Goal: Information Seeking & Learning: Check status

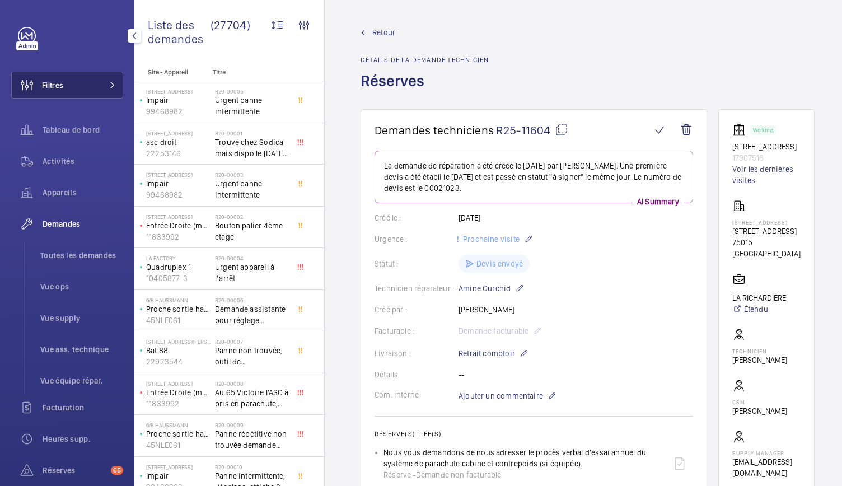
click at [93, 89] on button "Filtres" at bounding box center [67, 85] width 112 height 27
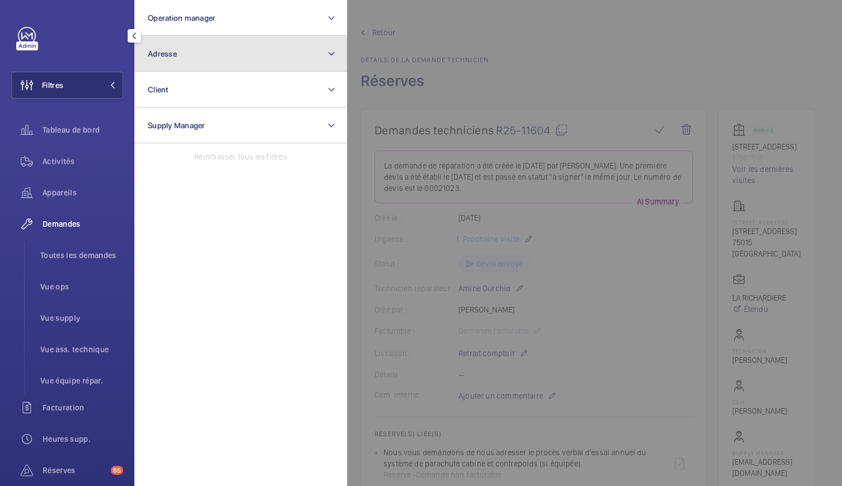
click at [206, 59] on button "Adresse" at bounding box center [240, 54] width 213 height 36
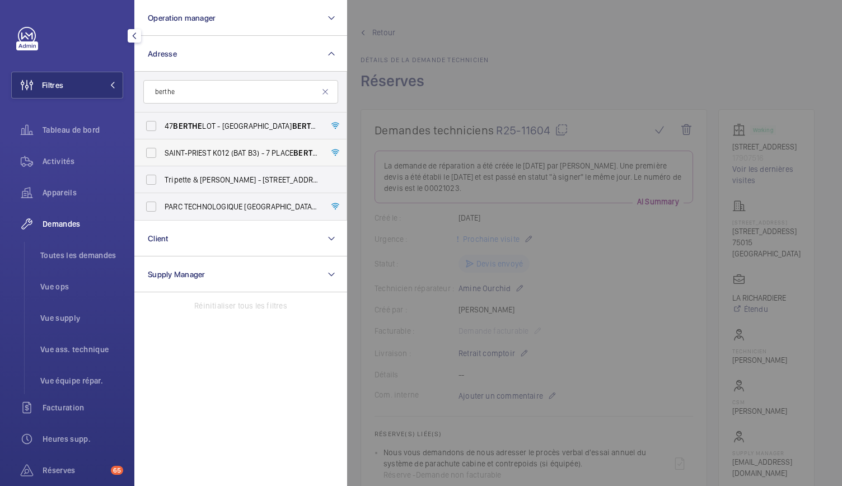
type input "berthe"
click at [215, 156] on span "SAINT‐PRIEST K012 (BAT B3) - 7 PLACE BERTHE MORISOT, SAINT-PRIEST 69800" at bounding box center [242, 152] width 154 height 11
click at [162, 156] on input "SAINT‐PRIEST K012 (BAT B3) - 7 PLACE BERTHE MORISOT, SAINT-PRIEST 69800" at bounding box center [151, 153] width 22 height 22
checkbox input "true"
click at [487, 64] on div at bounding box center [768, 243] width 842 height 486
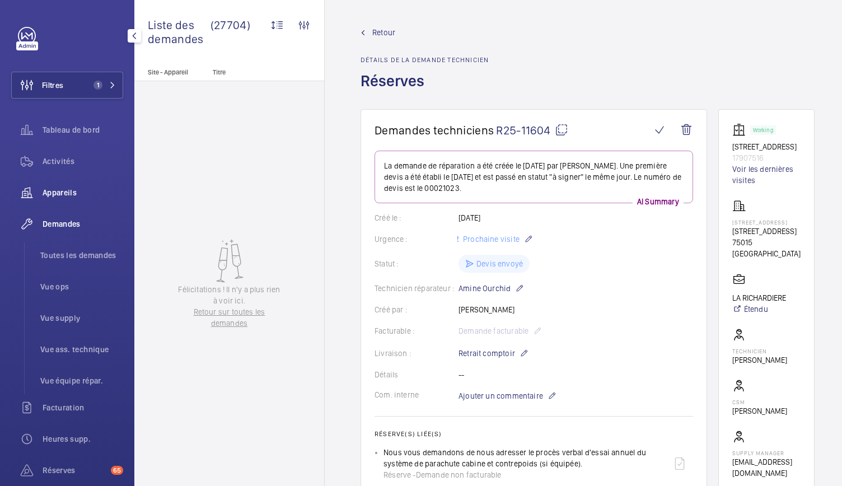
click at [50, 200] on div "Appareils" at bounding box center [67, 192] width 112 height 27
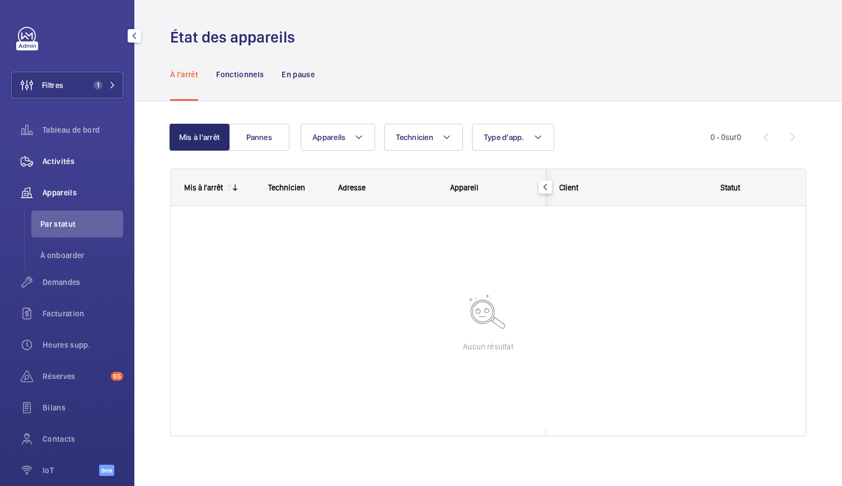
click at [67, 165] on span "Activités" at bounding box center [83, 161] width 81 height 11
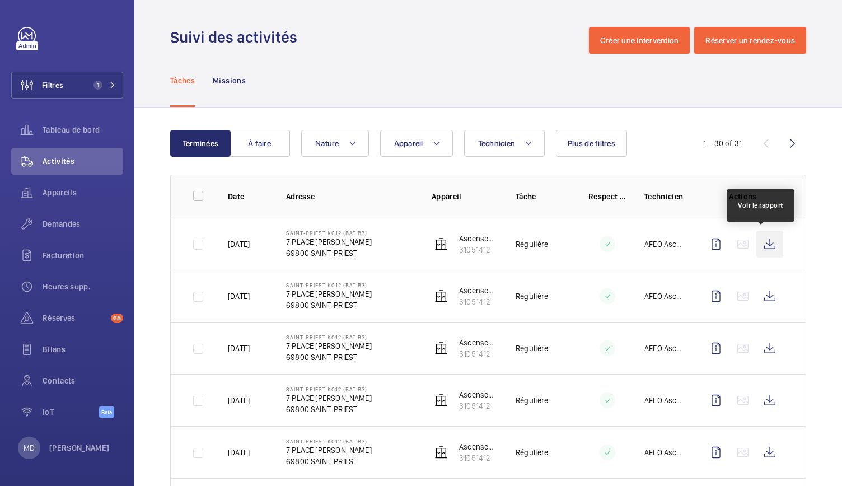
click at [761, 245] on wm-front-icon-button at bounding box center [770, 244] width 27 height 27
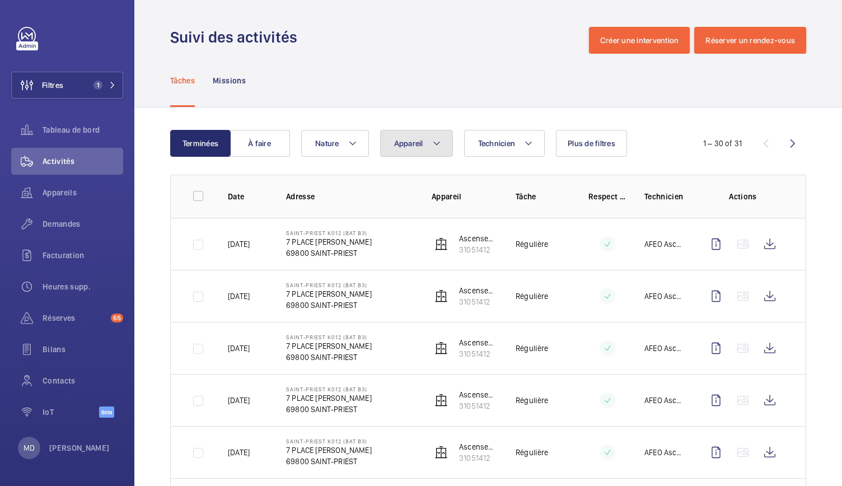
click at [439, 148] on mat-icon at bounding box center [436, 143] width 9 height 13
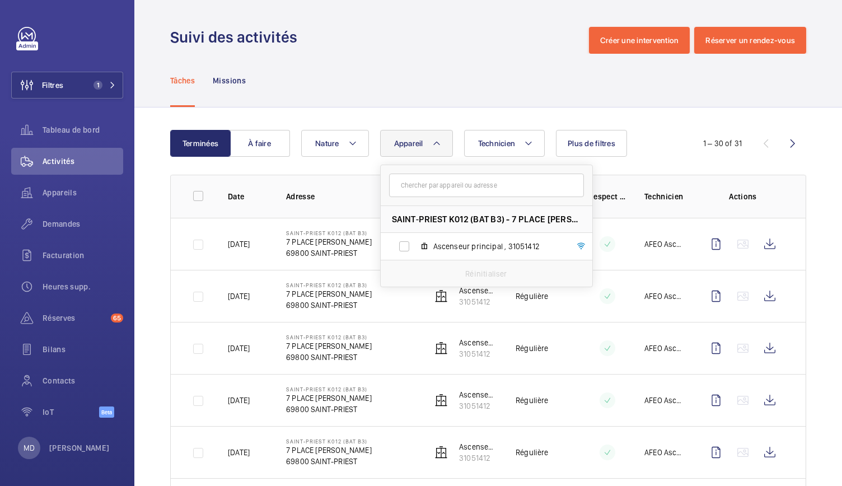
click at [412, 79] on div "Tâches Missions" at bounding box center [488, 80] width 636 height 53
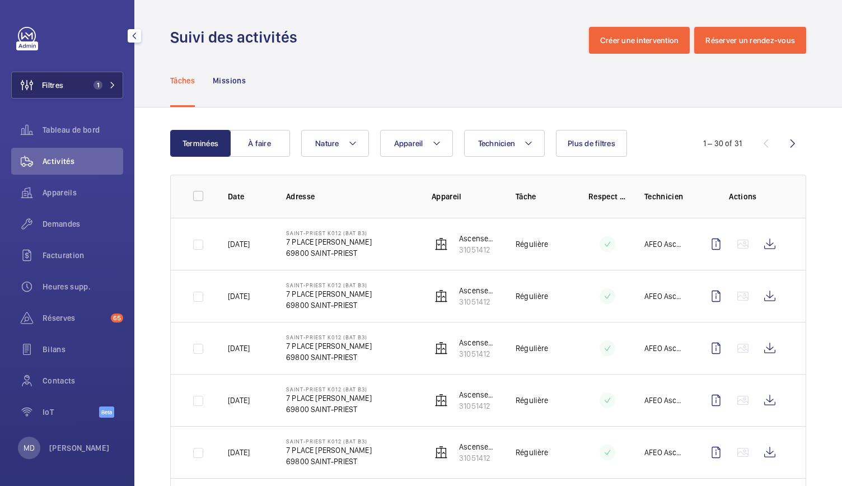
click at [111, 90] on button "Filtres 1" at bounding box center [67, 85] width 112 height 27
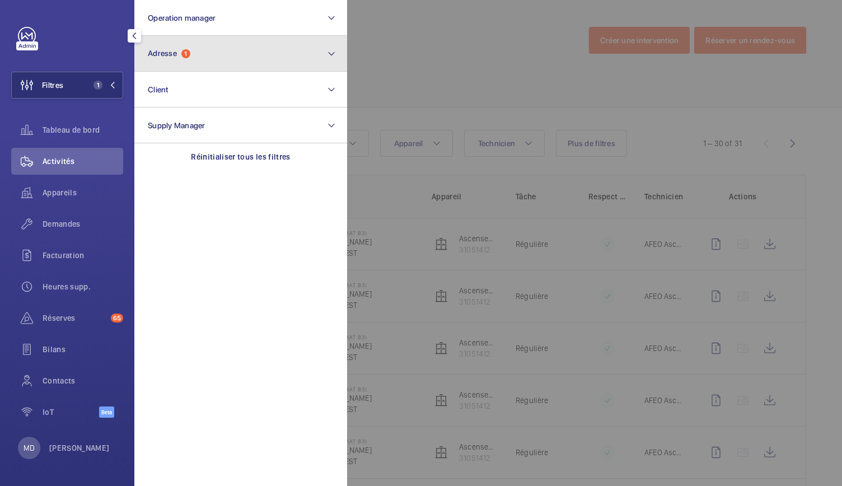
click at [217, 54] on button "Adresse 1" at bounding box center [240, 54] width 213 height 36
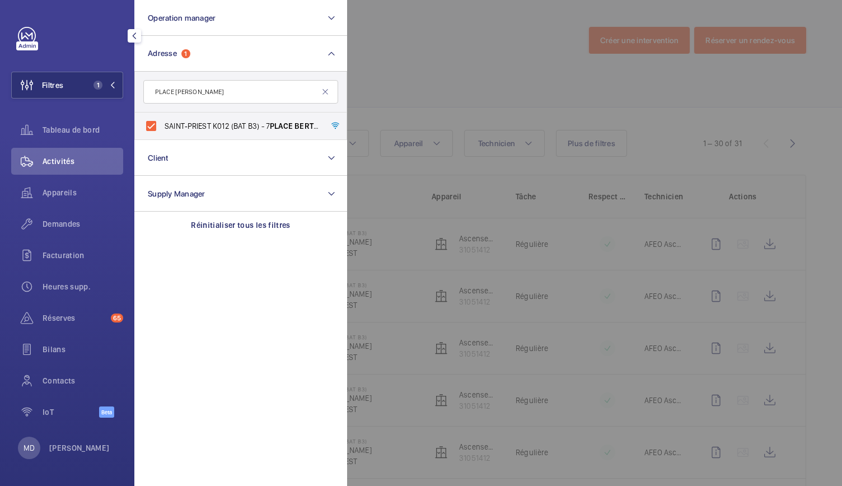
type input "PLACE BERTHE MORISOT"
click at [406, 71] on div at bounding box center [768, 243] width 842 height 486
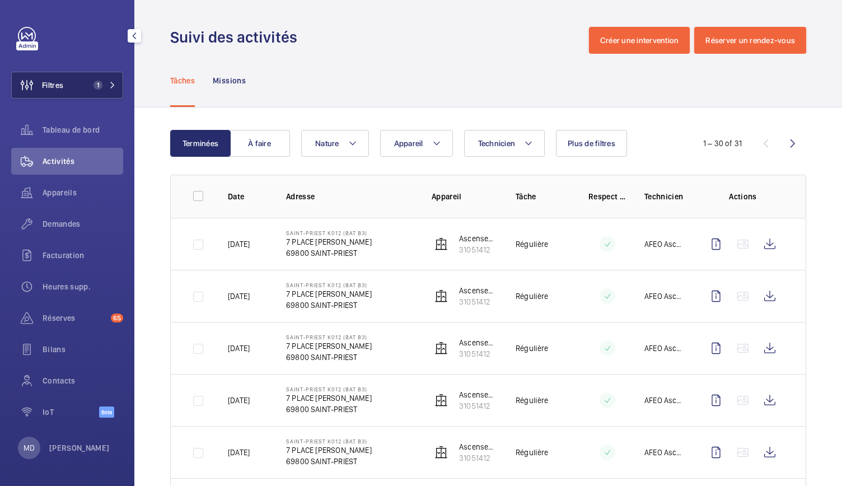
click at [88, 88] on button "Filtres 1" at bounding box center [67, 85] width 112 height 27
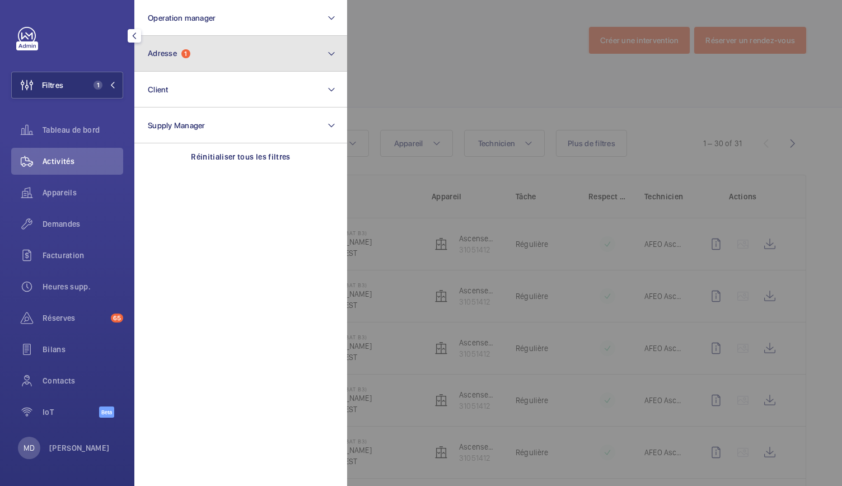
click at [209, 53] on button "Adresse 1" at bounding box center [240, 54] width 213 height 36
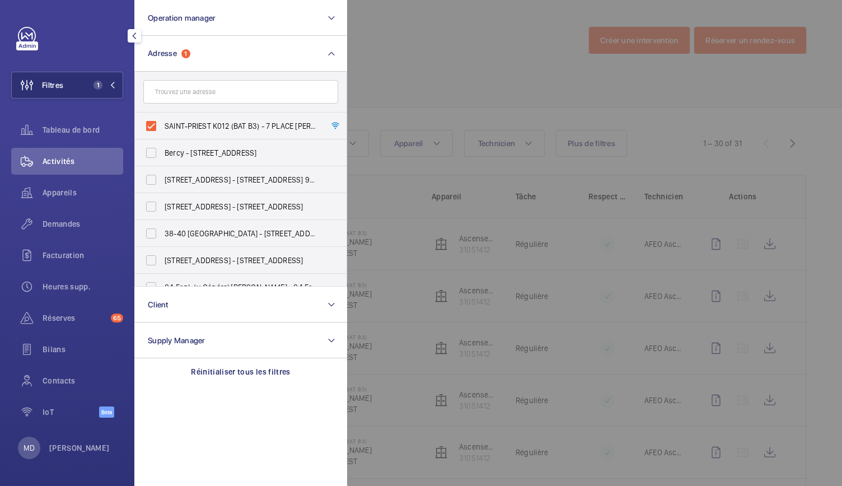
click at [159, 96] on input "text" at bounding box center [240, 92] width 195 height 24
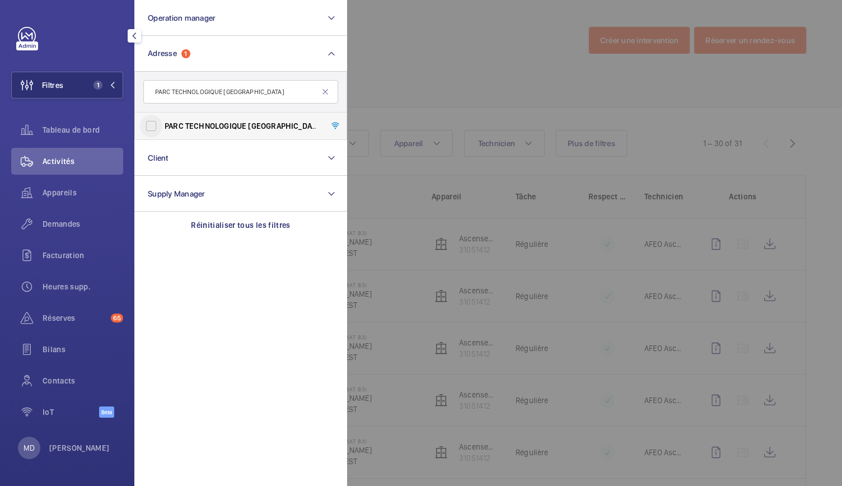
type input "PARC TECHNOLOGIQUE LYON"
click at [152, 128] on input "PARC TECHNOLOGIQUE LYON BAT.B4 - PLACE BERTHE MORIZOT, SAINT PRIEST 69800" at bounding box center [151, 126] width 22 height 22
checkbox input "true"
click at [430, 69] on div at bounding box center [768, 243] width 842 height 486
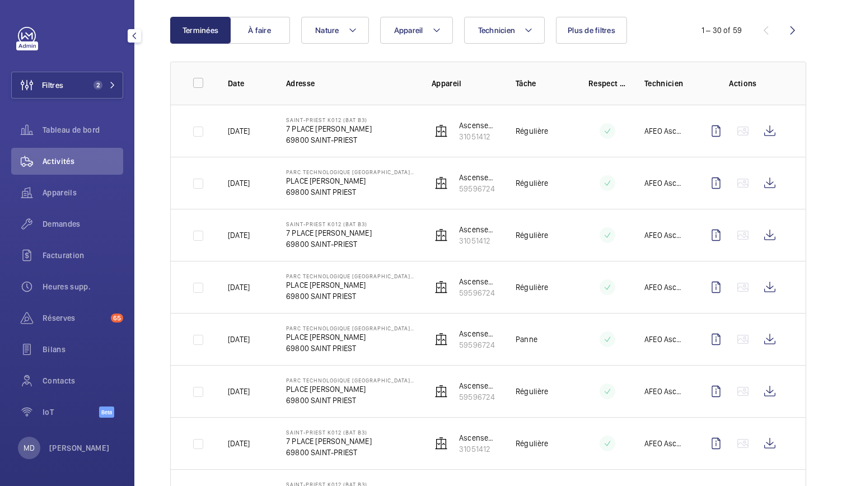
scroll to position [114, 0]
click at [416, 36] on button "Appareil" at bounding box center [416, 29] width 73 height 27
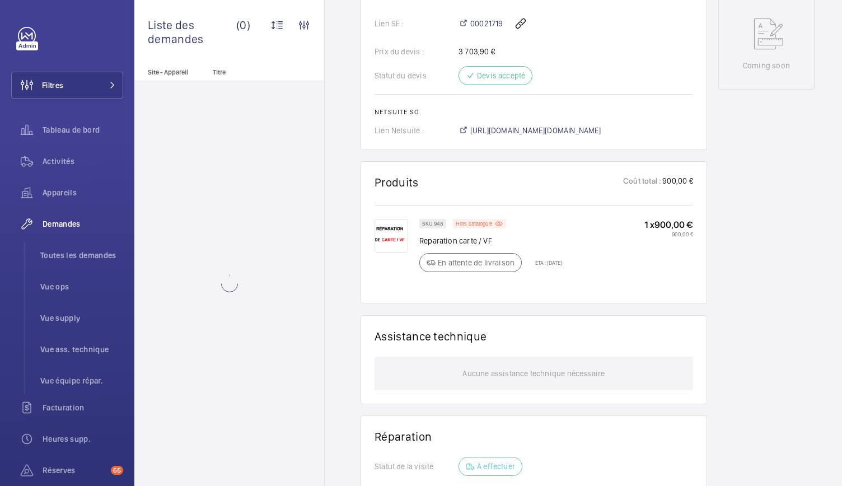
scroll to position [577, 0]
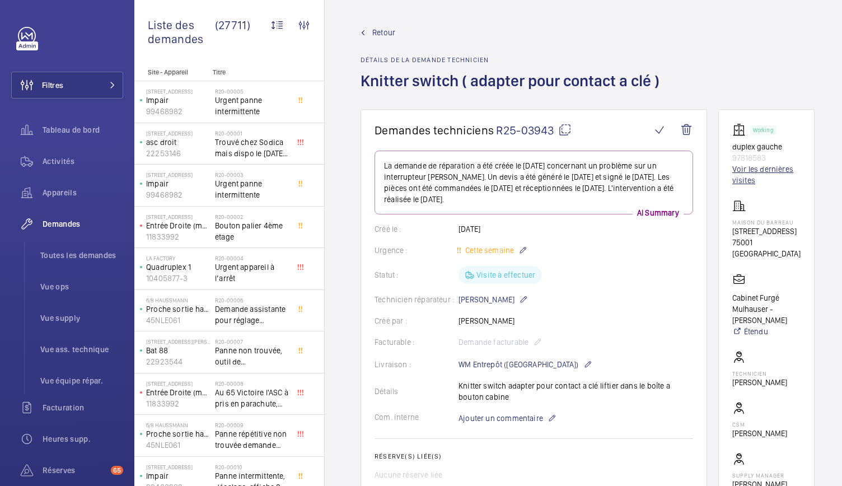
click at [750, 166] on link "Voir les dernières visites" at bounding box center [767, 175] width 68 height 22
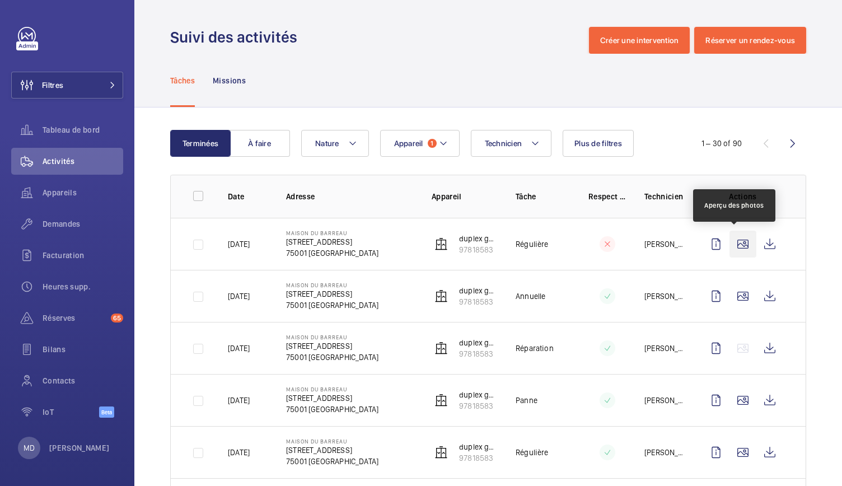
click at [738, 249] on wm-front-icon-button at bounding box center [743, 244] width 27 height 27
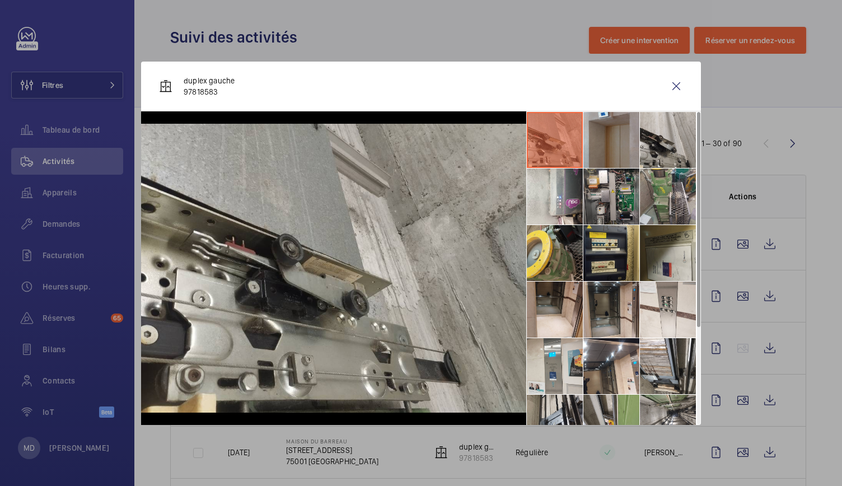
click at [599, 156] on li at bounding box center [612, 140] width 56 height 56
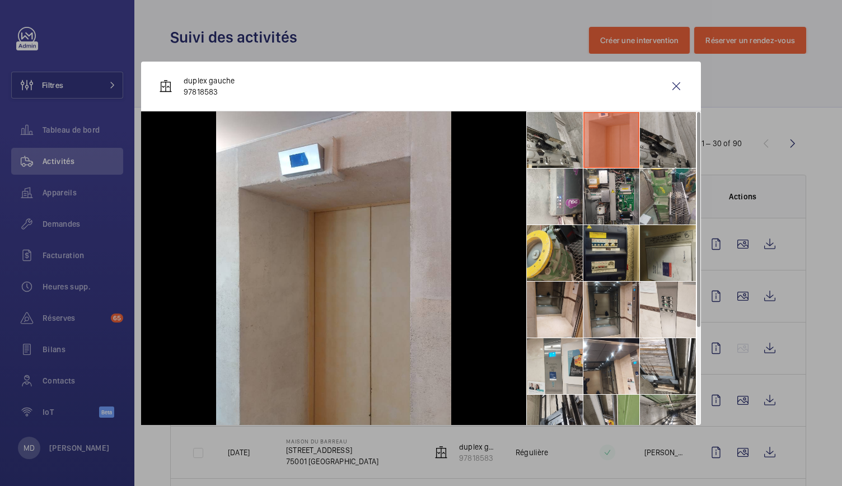
click at [652, 152] on li at bounding box center [668, 140] width 56 height 56
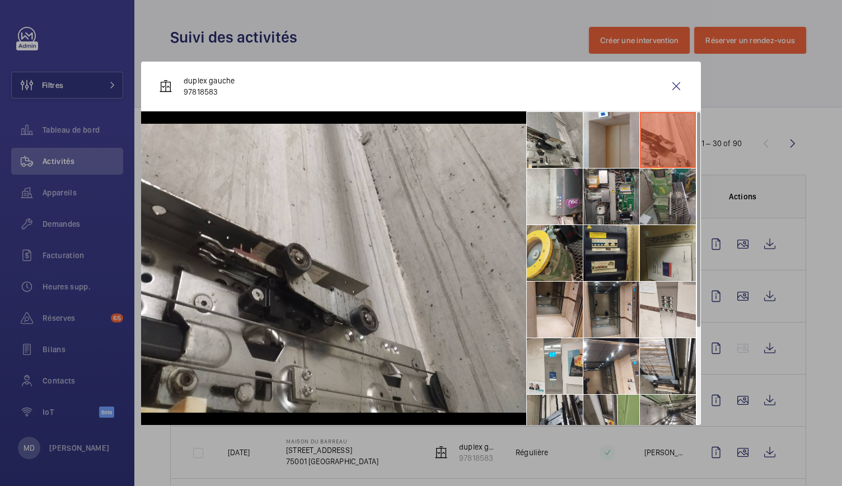
click at [661, 184] on li at bounding box center [668, 197] width 56 height 56
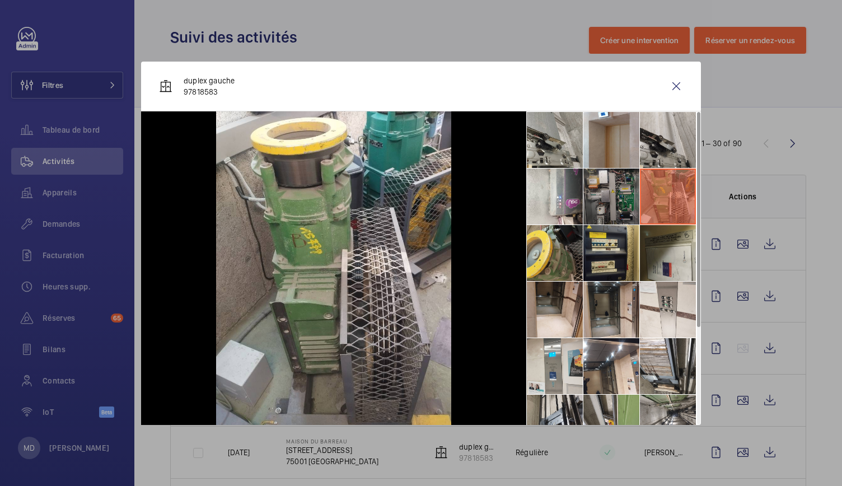
click at [616, 190] on li at bounding box center [612, 197] width 56 height 56
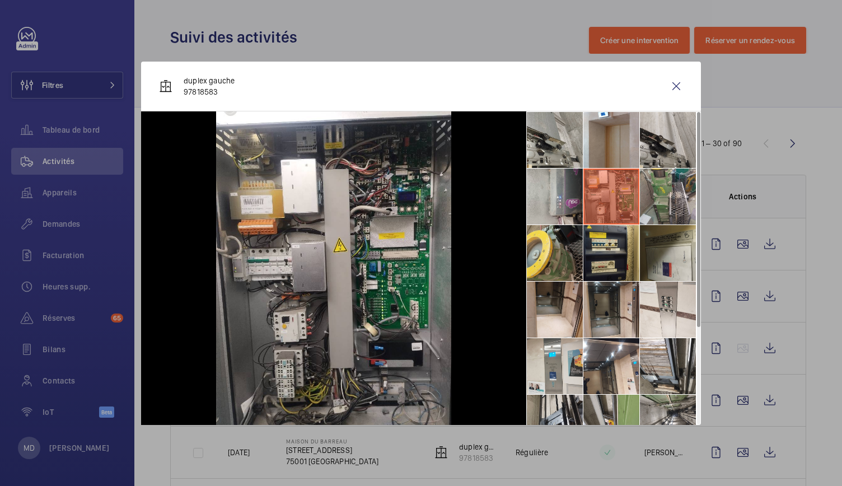
click at [560, 196] on li at bounding box center [555, 197] width 56 height 56
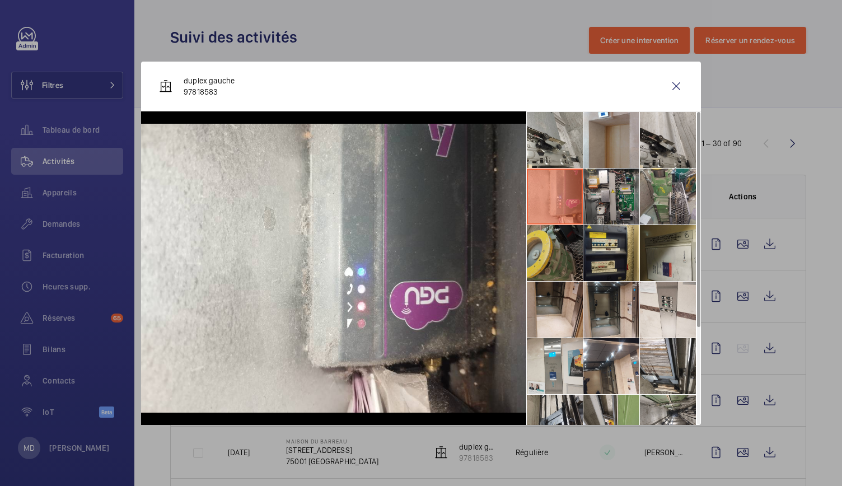
click at [562, 239] on li at bounding box center [555, 253] width 56 height 56
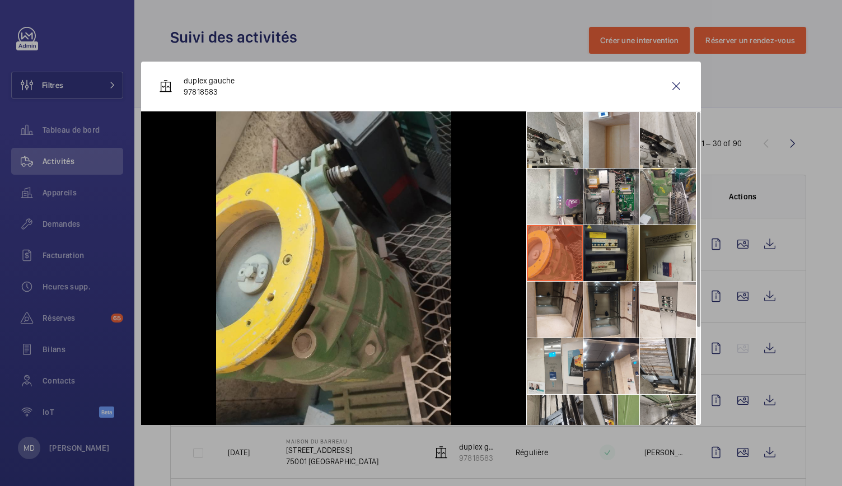
click at [611, 251] on li at bounding box center [612, 253] width 56 height 56
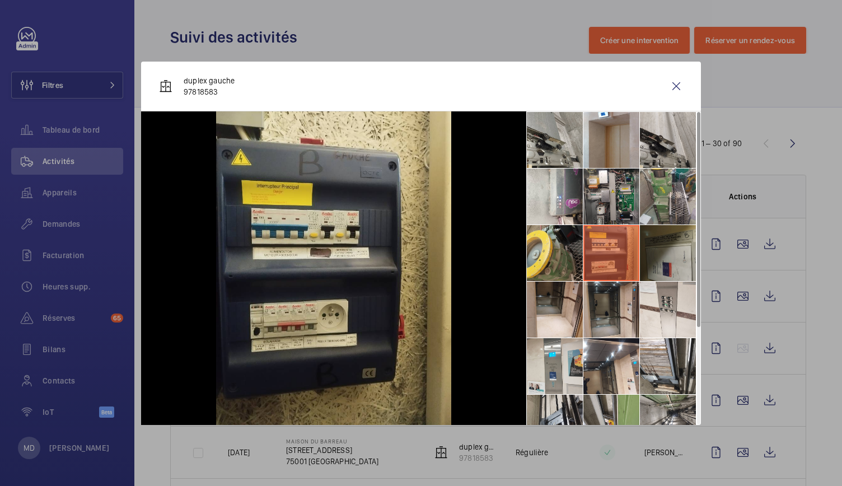
click at [653, 254] on li at bounding box center [668, 253] width 56 height 56
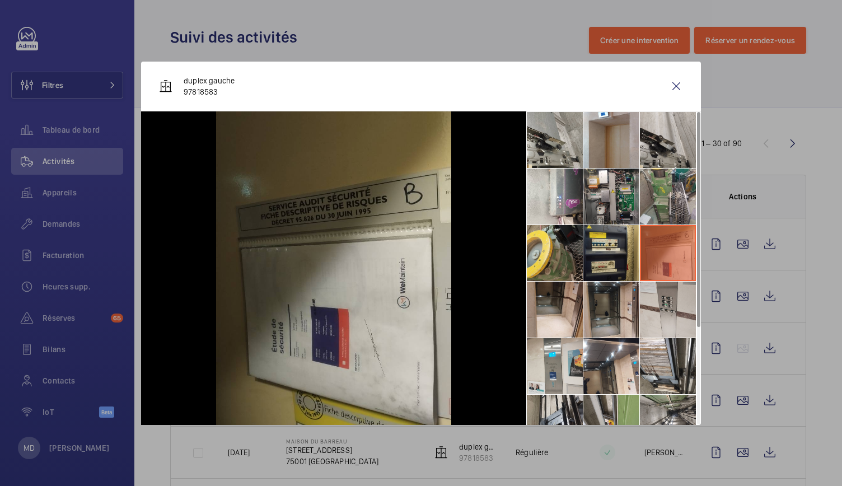
click at [667, 312] on li at bounding box center [668, 310] width 56 height 56
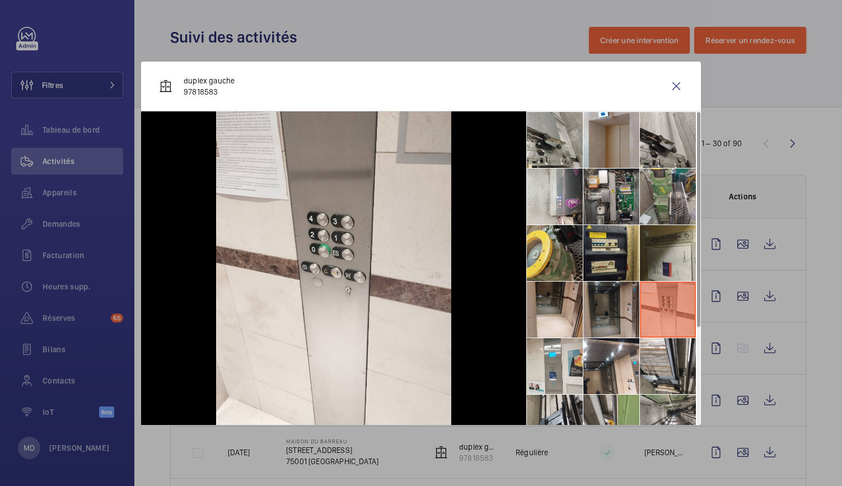
click at [608, 315] on li at bounding box center [612, 310] width 56 height 56
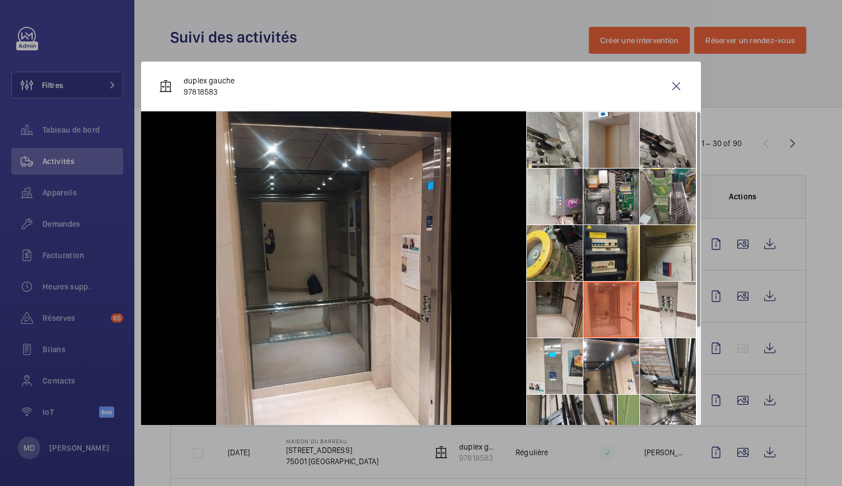
click at [564, 315] on li at bounding box center [555, 310] width 56 height 56
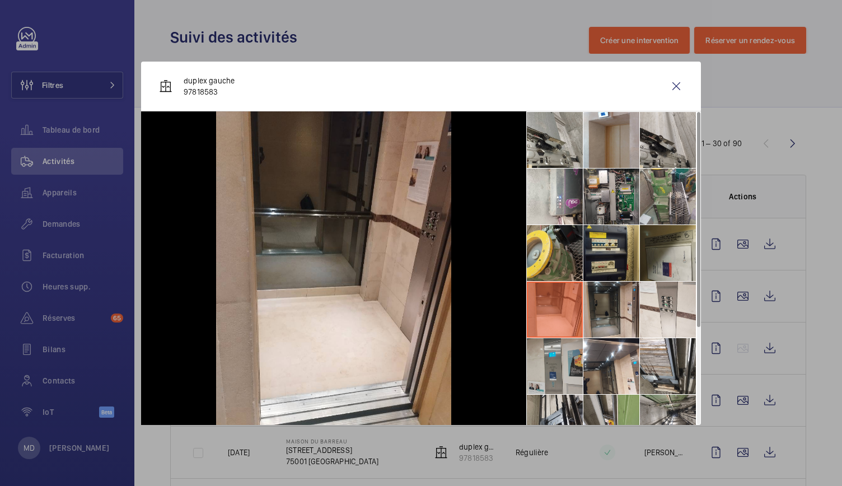
click at [568, 366] on li at bounding box center [555, 366] width 56 height 56
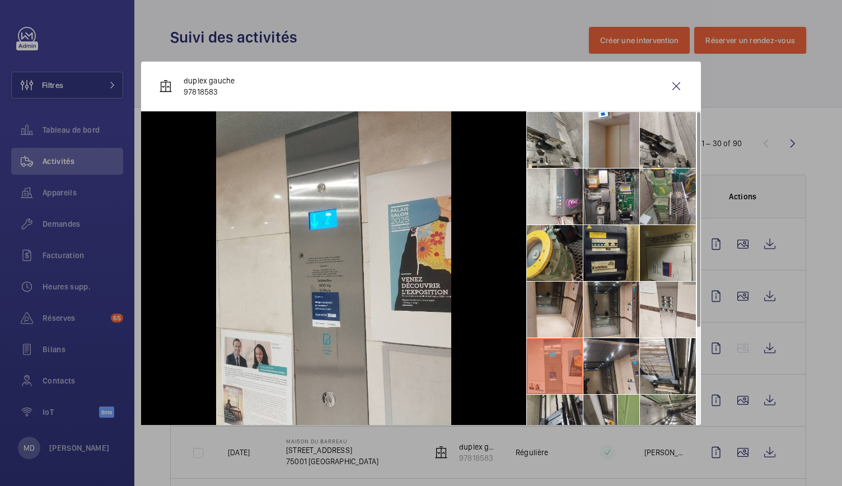
click at [609, 366] on li at bounding box center [612, 366] width 56 height 56
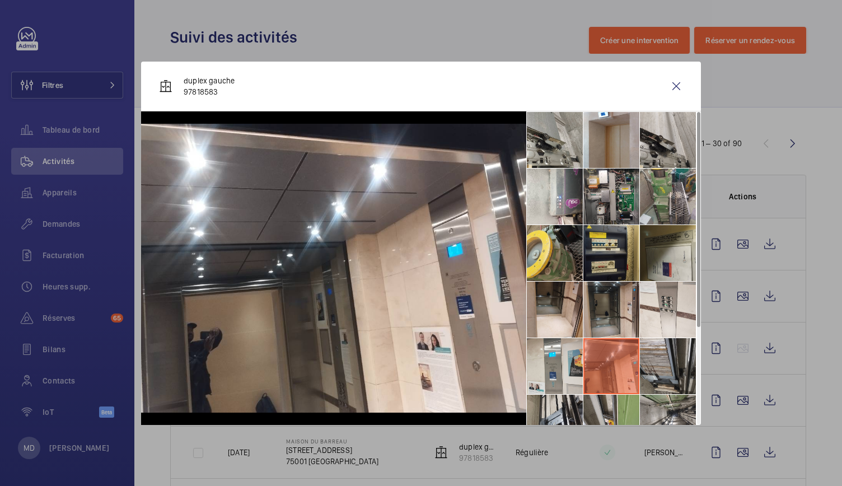
click at [671, 364] on li at bounding box center [668, 366] width 56 height 56
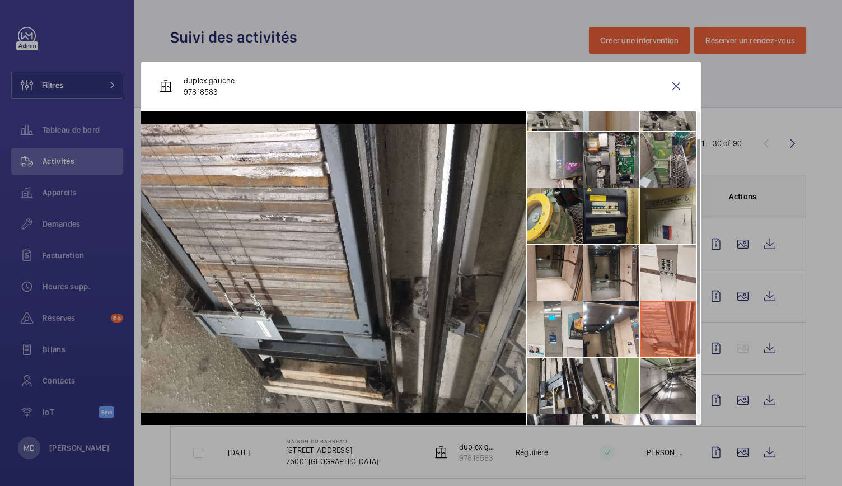
scroll to position [39, 0]
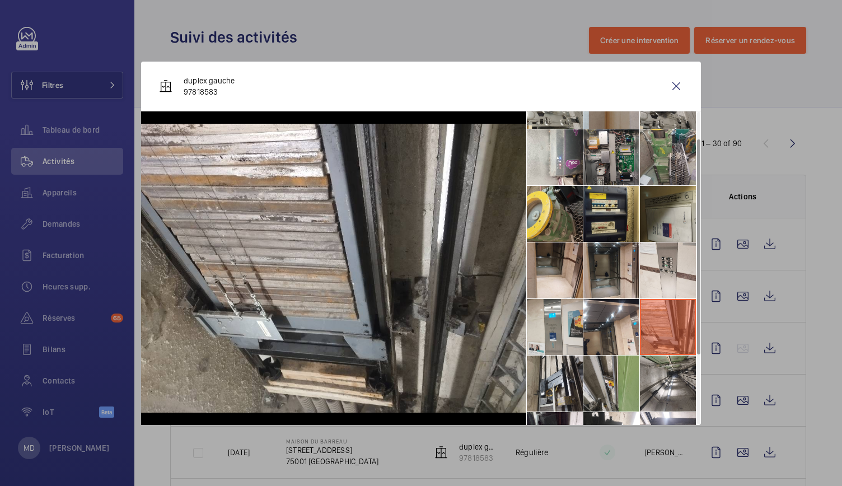
click at [671, 364] on li at bounding box center [668, 384] width 56 height 56
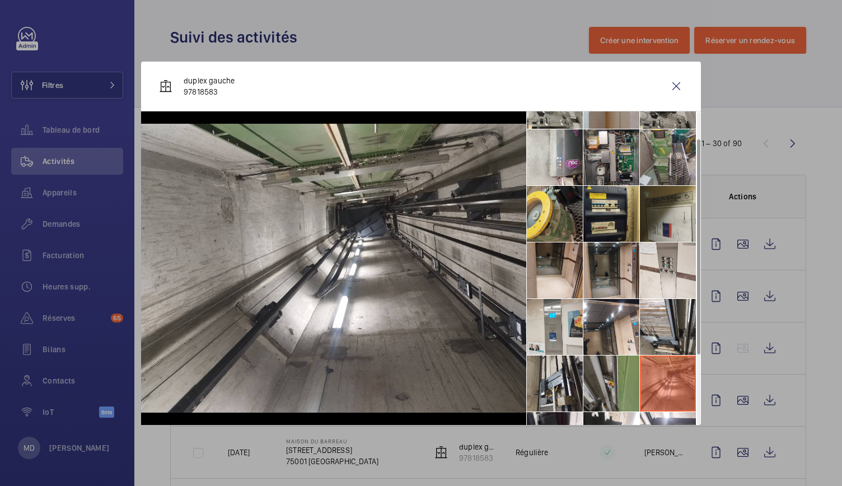
click at [607, 377] on li at bounding box center [612, 384] width 56 height 56
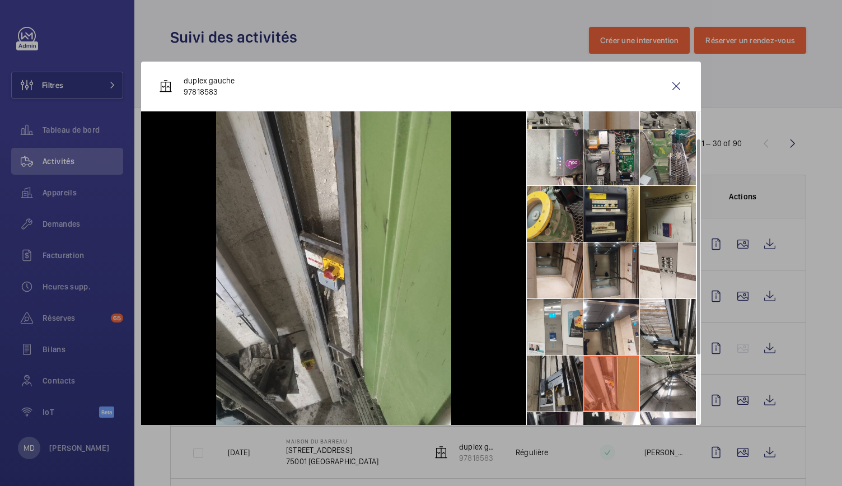
click at [562, 378] on li at bounding box center [555, 384] width 56 height 56
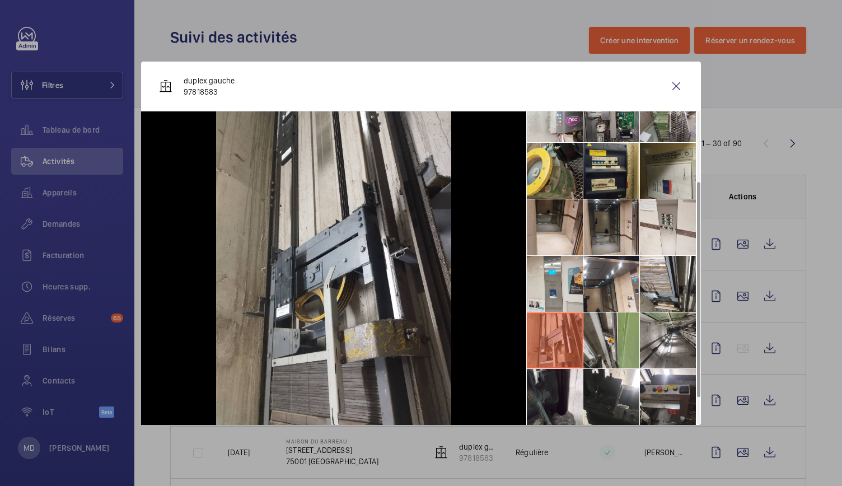
scroll to position [101, 0]
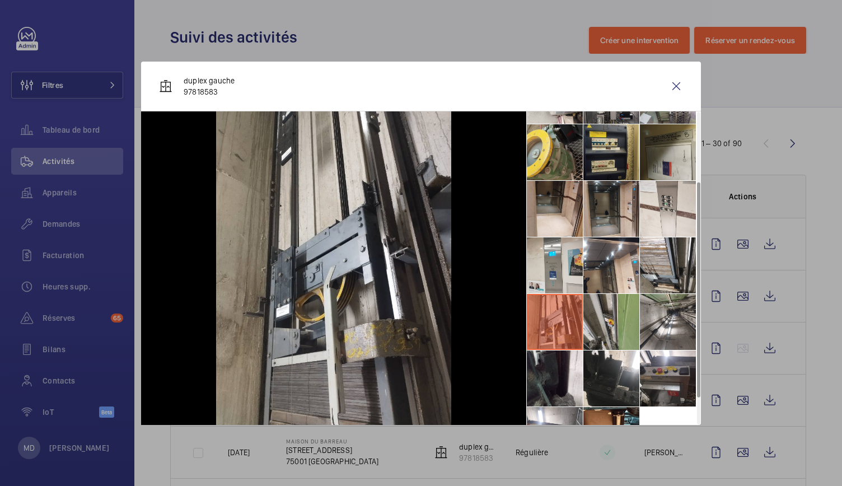
click at [562, 378] on li at bounding box center [555, 379] width 56 height 56
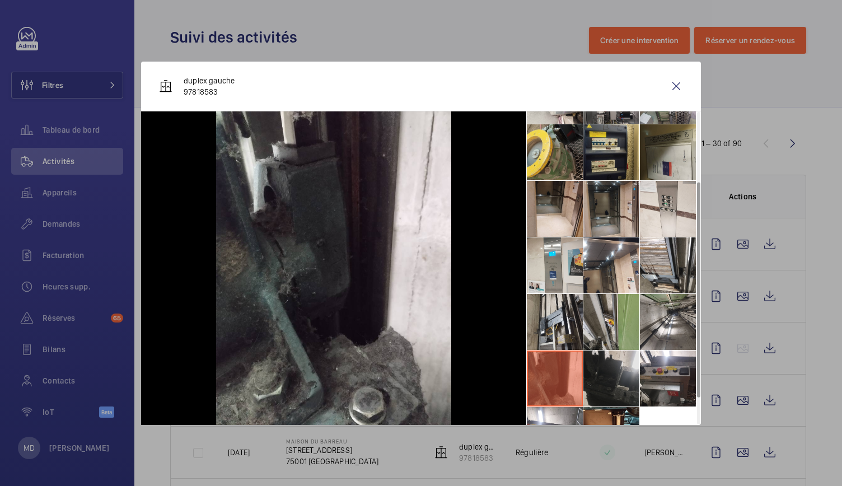
click at [597, 378] on li at bounding box center [612, 379] width 56 height 56
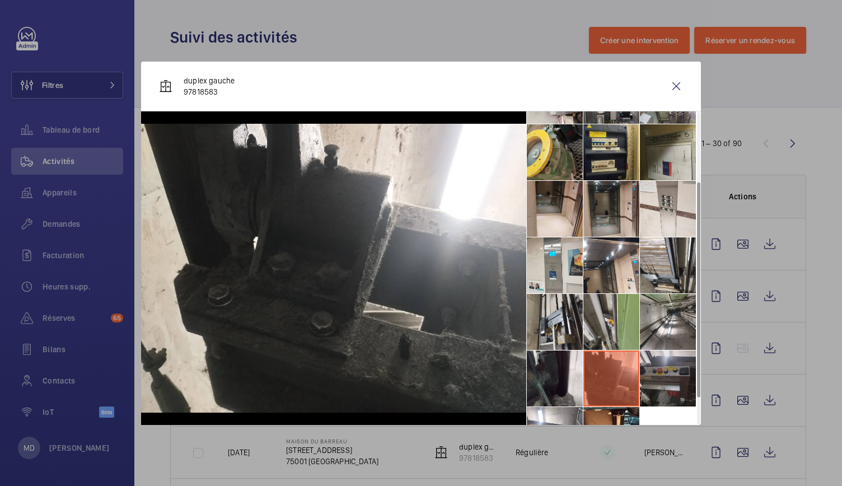
click at [661, 376] on li at bounding box center [668, 379] width 56 height 56
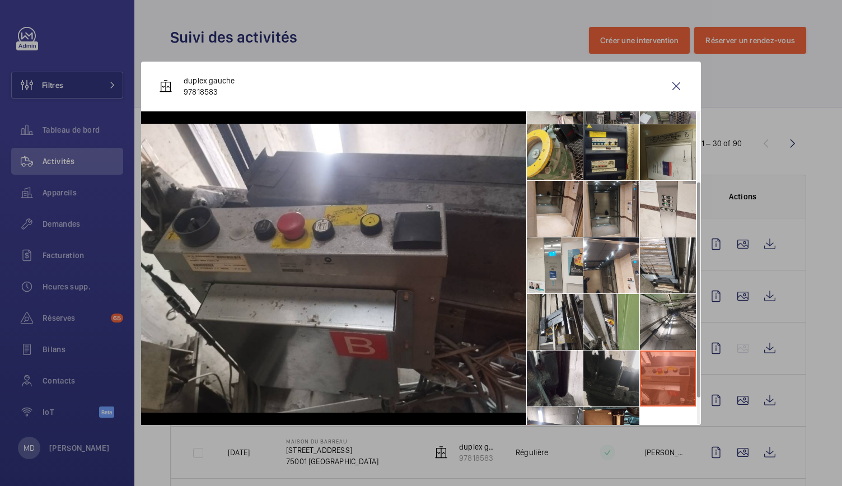
scroll to position [139, 0]
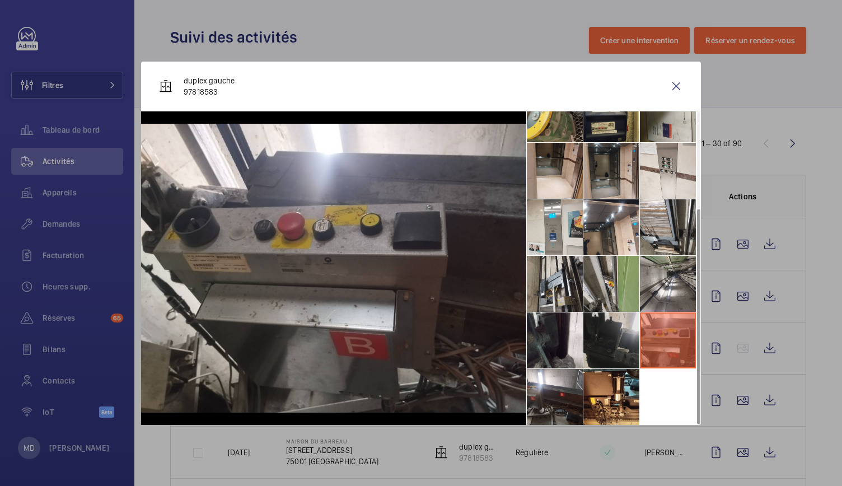
click at [614, 383] on li at bounding box center [612, 397] width 56 height 56
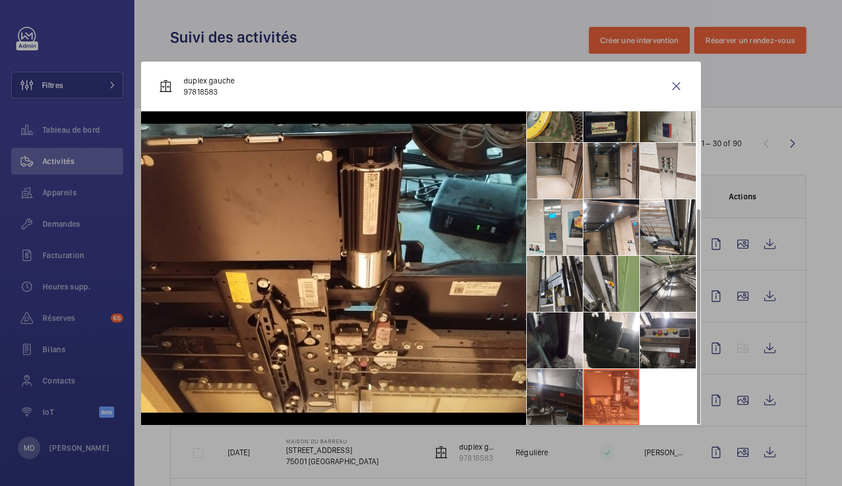
click at [568, 392] on li at bounding box center [555, 397] width 56 height 56
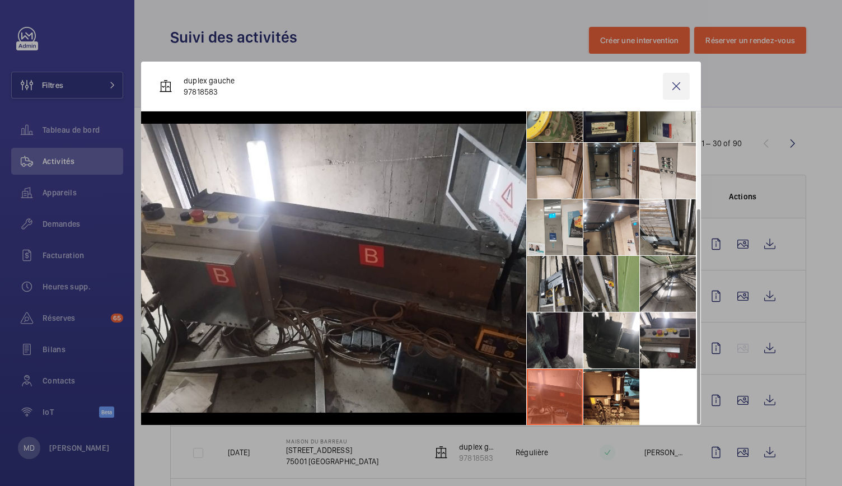
click at [675, 91] on wm-front-icon-button at bounding box center [676, 86] width 27 height 27
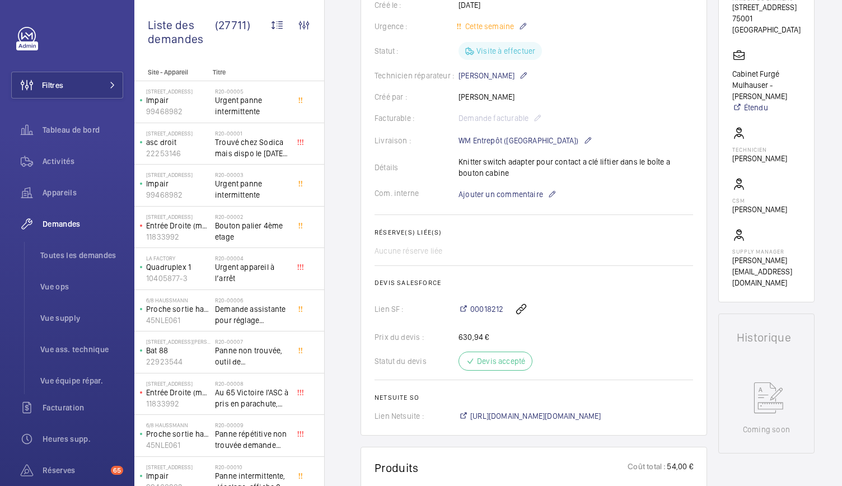
scroll to position [25, 0]
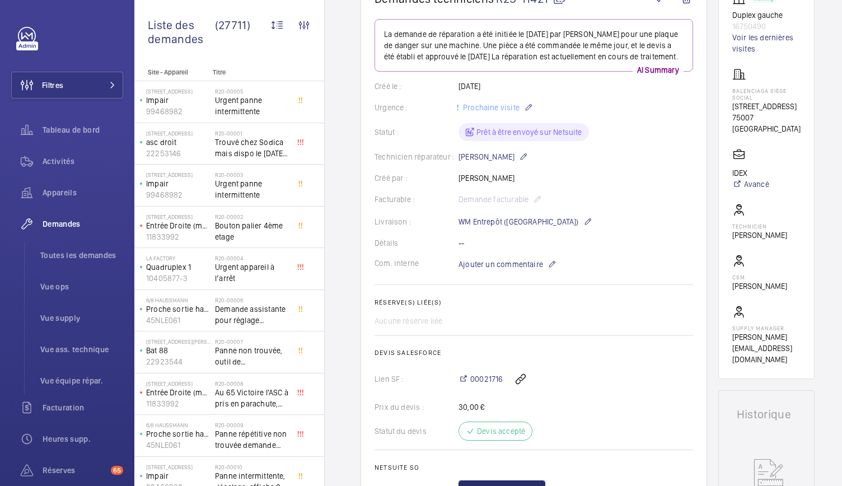
scroll to position [85, 0]
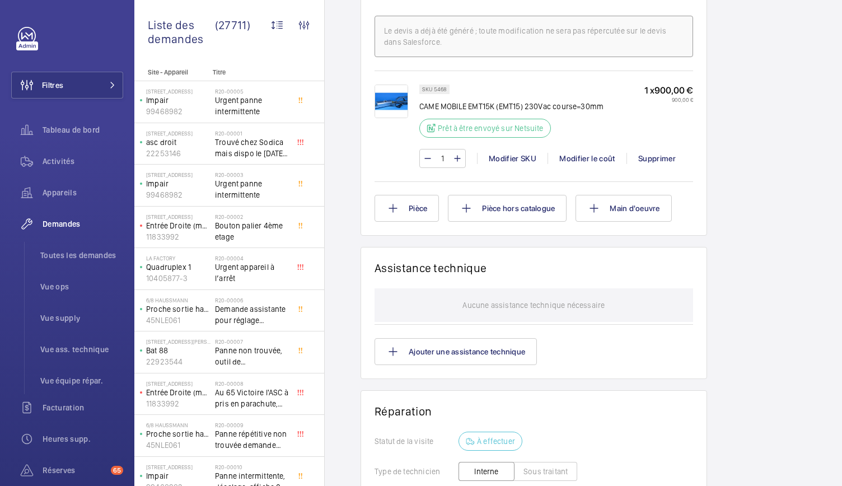
scroll to position [714, 0]
